Goal: Check status

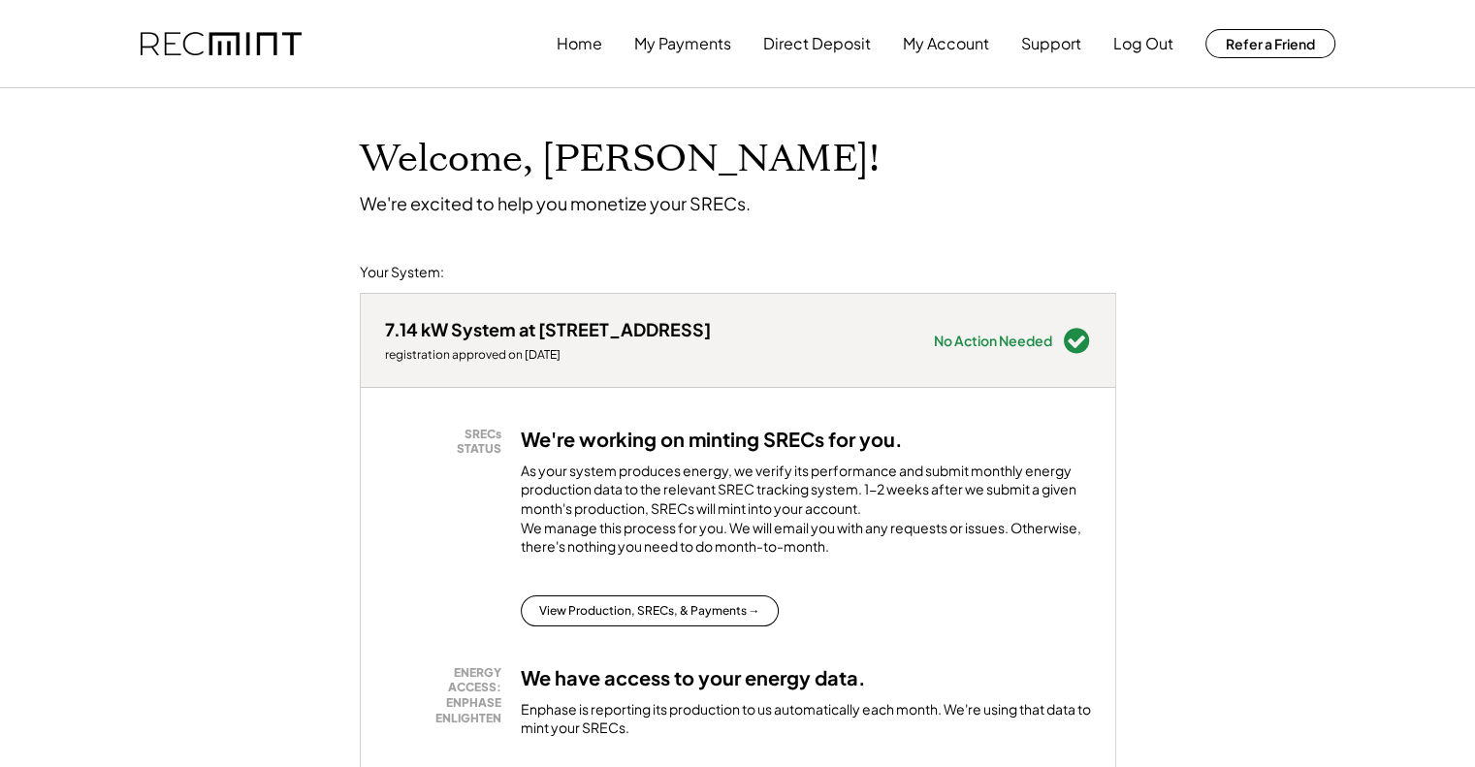
click at [690, 612] on div "SRECs STATUS We're working on minting SRECs for you. As your system produces en…" at bounding box center [738, 527] width 706 height 200
click at [659, 620] on button "View Production, SRECs, & Payments →" at bounding box center [650, 610] width 258 height 31
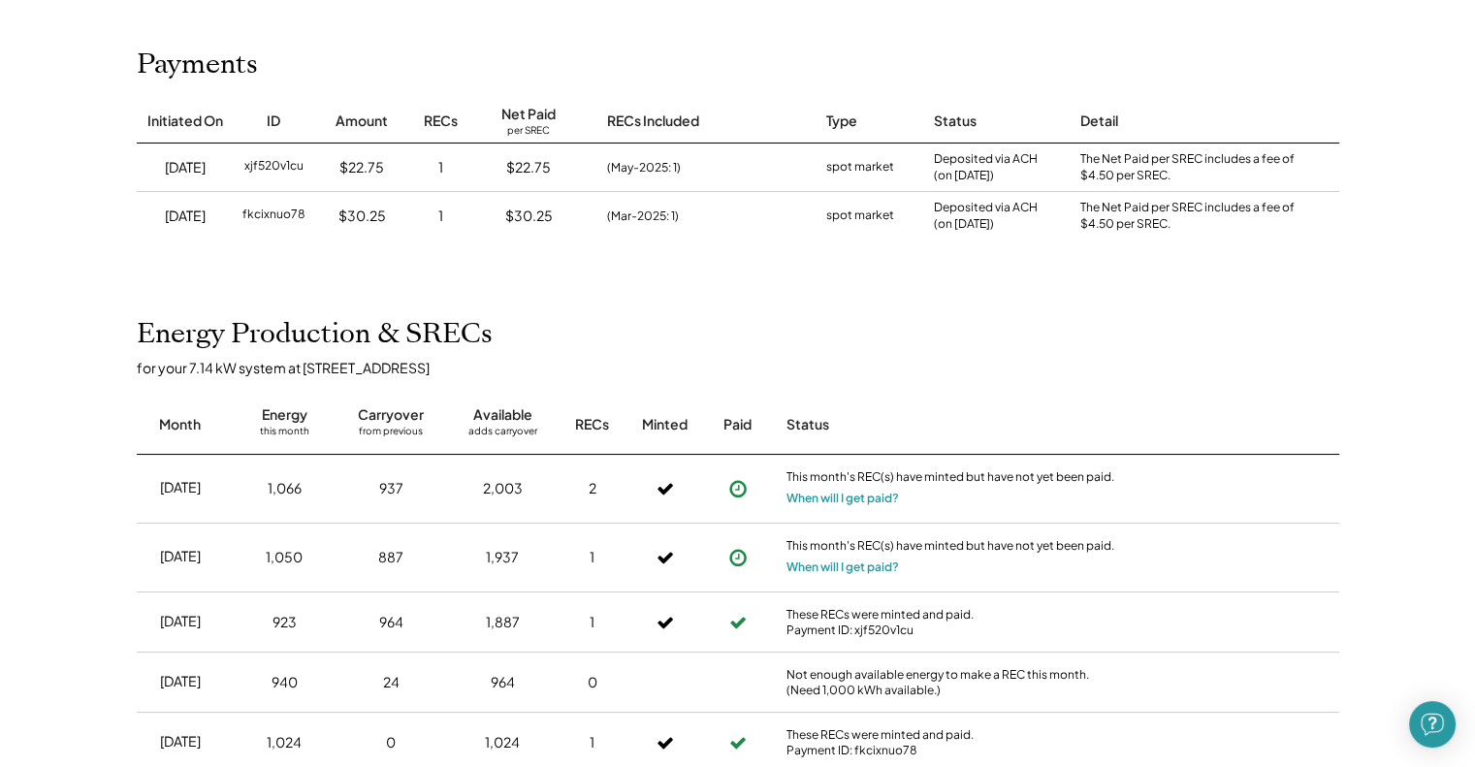
scroll to position [155, 0]
